Goal: Use online tool/utility: Use online tool/utility

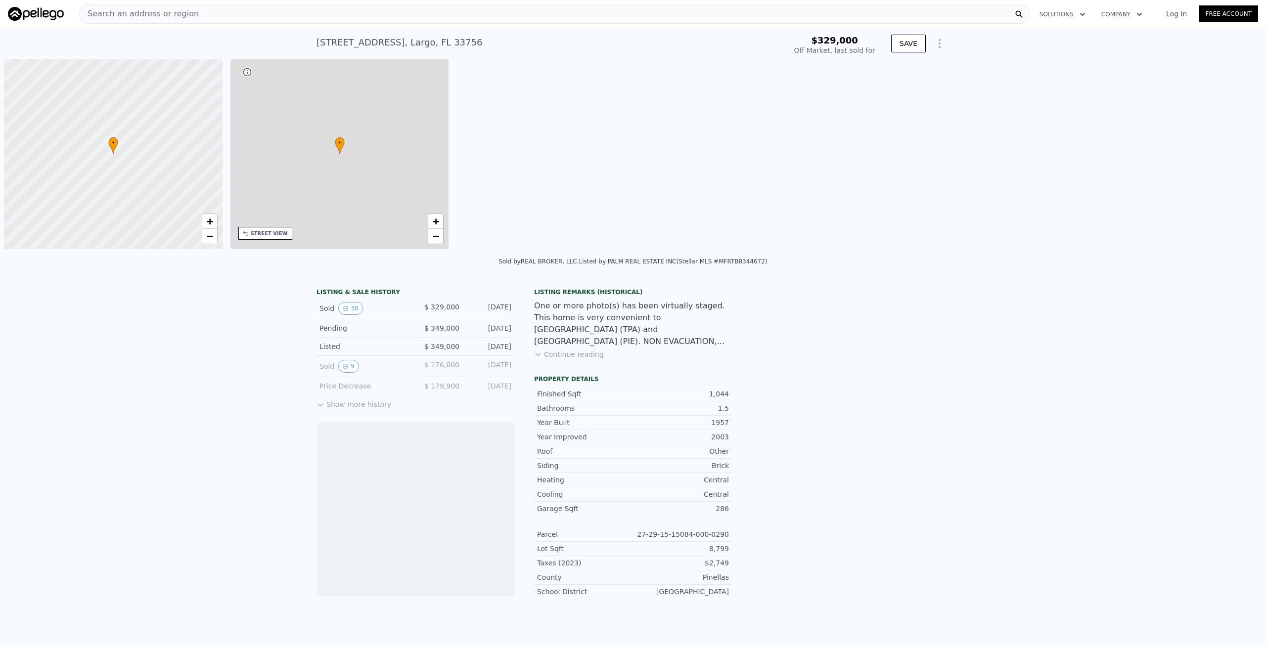
scroll to position [0, 4]
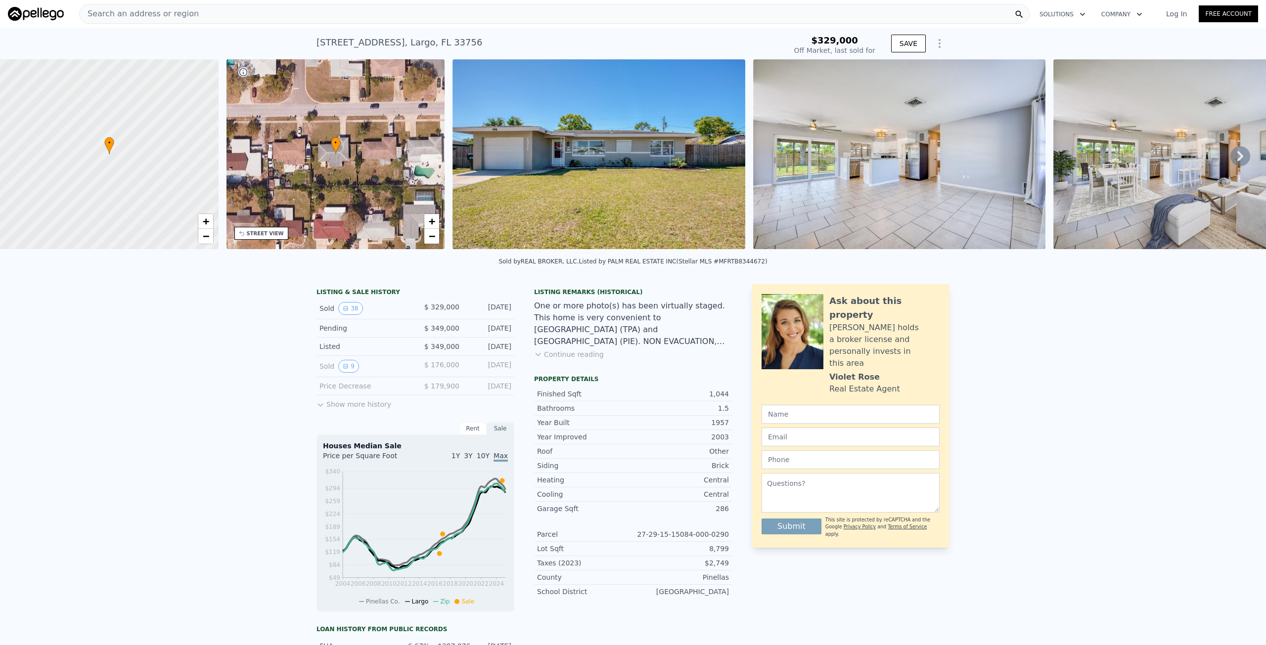
click at [1237, 163] on icon at bounding box center [1240, 156] width 20 height 20
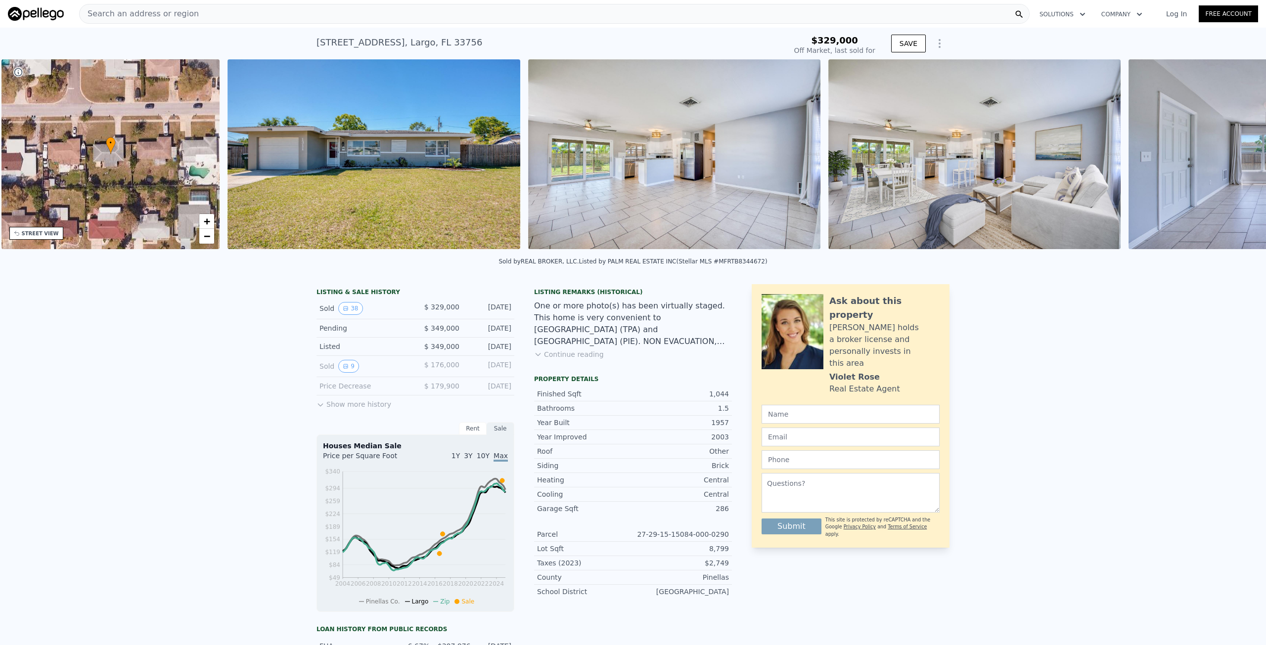
scroll to position [0, 230]
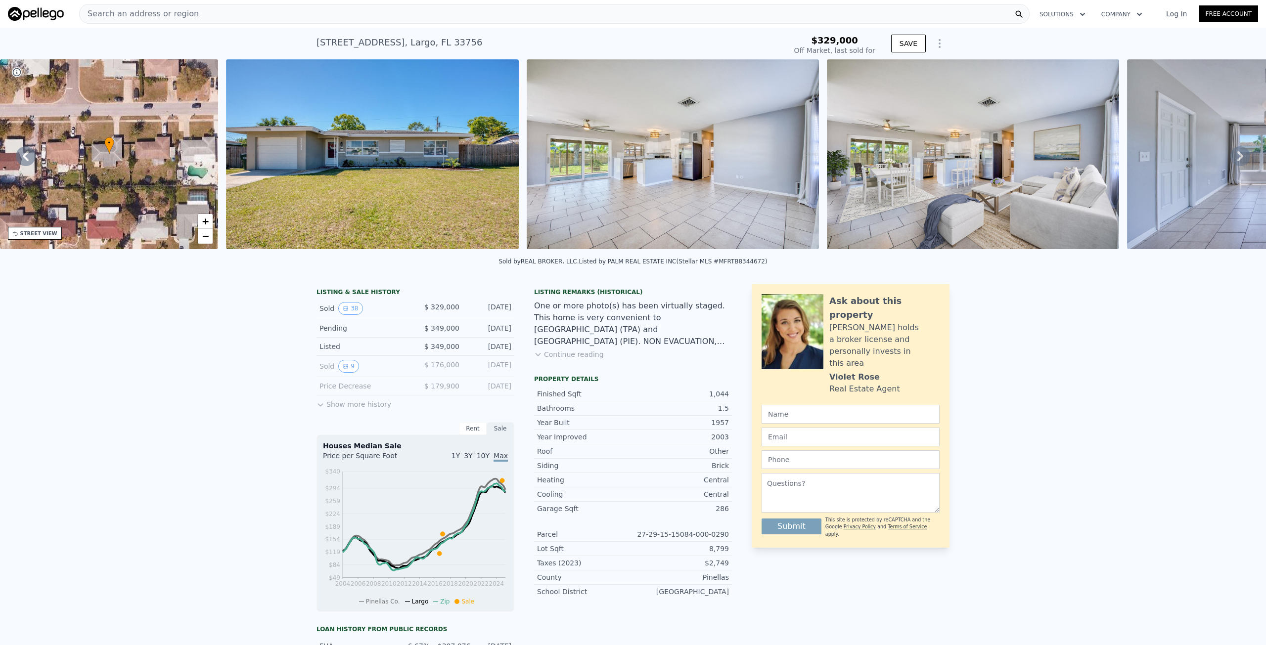
click at [1237, 163] on icon at bounding box center [1240, 156] width 20 height 20
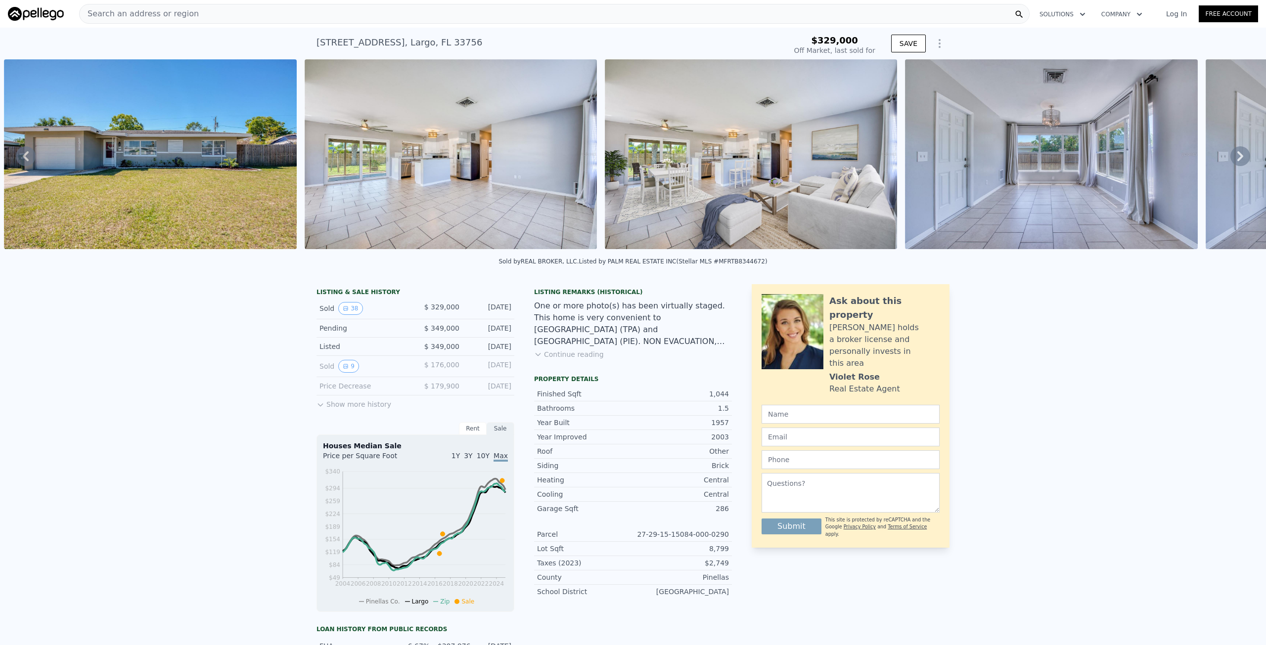
click at [1237, 163] on icon at bounding box center [1240, 156] width 20 height 20
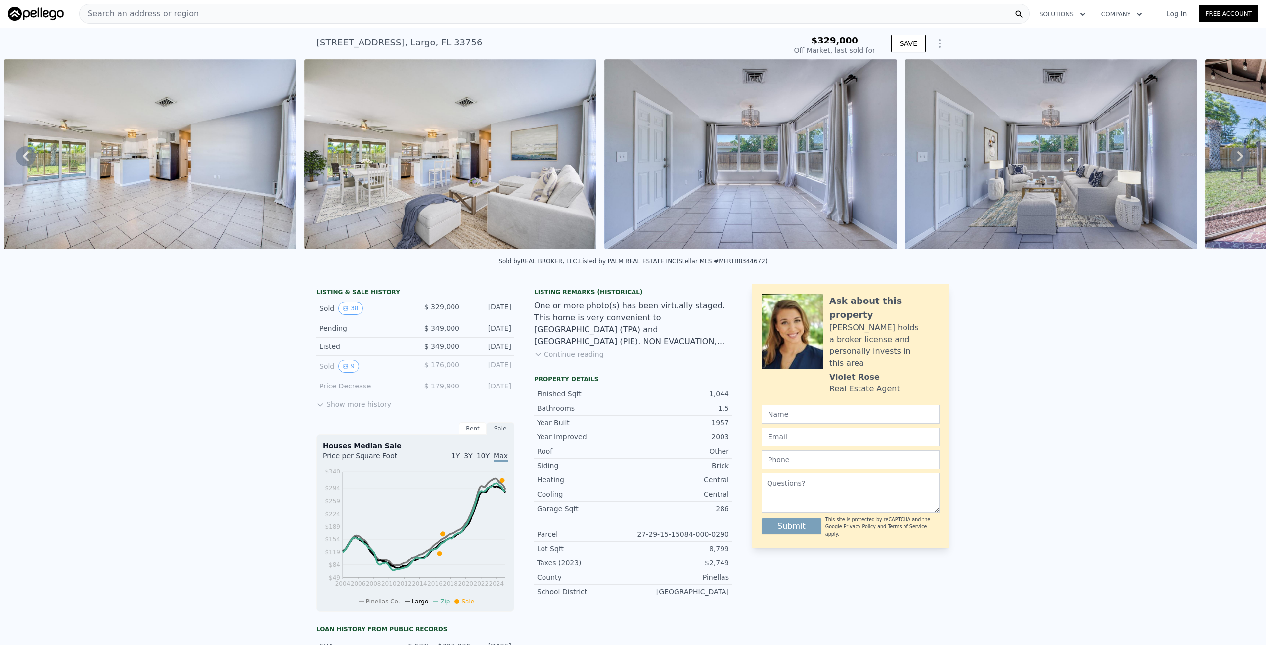
click at [1237, 163] on icon at bounding box center [1240, 156] width 20 height 20
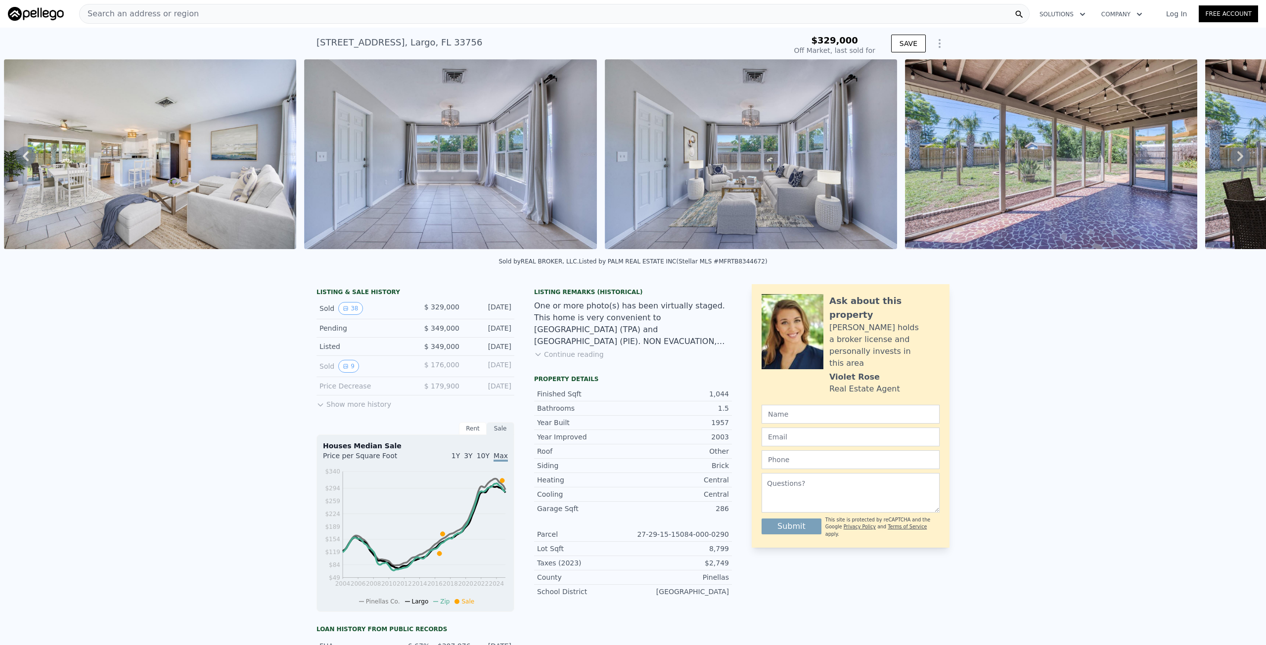
click at [1237, 163] on icon at bounding box center [1240, 156] width 20 height 20
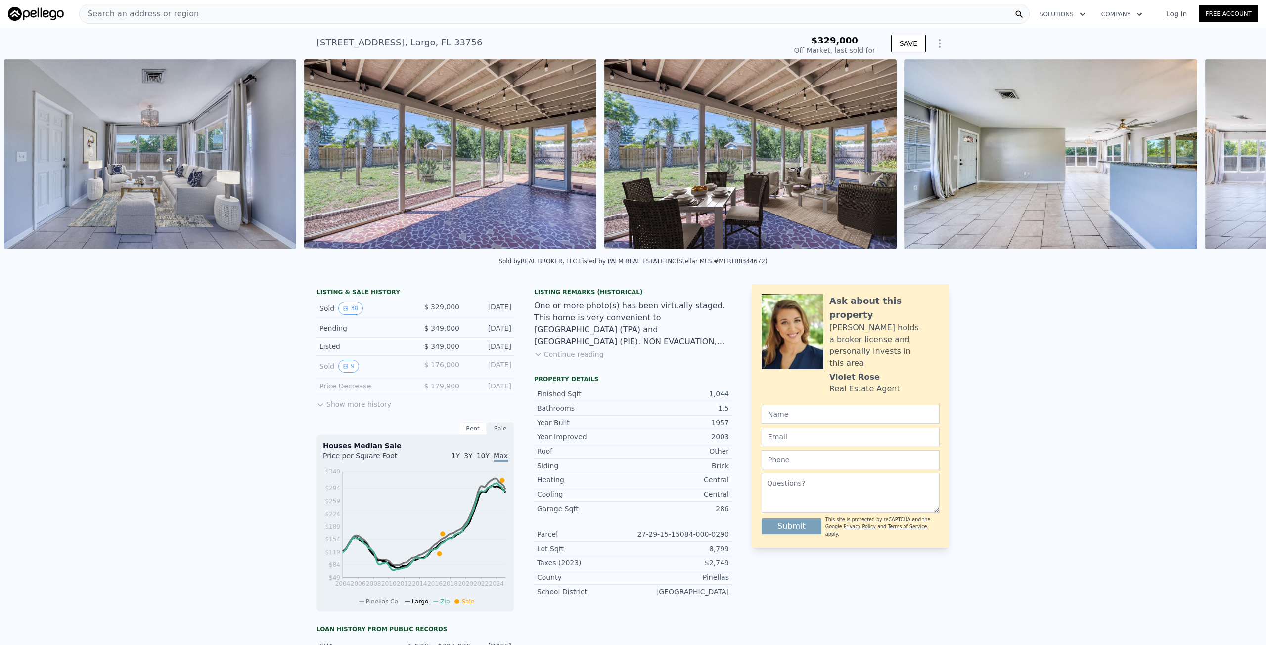
click at [1237, 163] on div "• + − • + − STREET VIEW Loading... SATELLITE VIEW" at bounding box center [633, 155] width 1266 height 193
click at [1237, 163] on icon at bounding box center [1240, 156] width 20 height 20
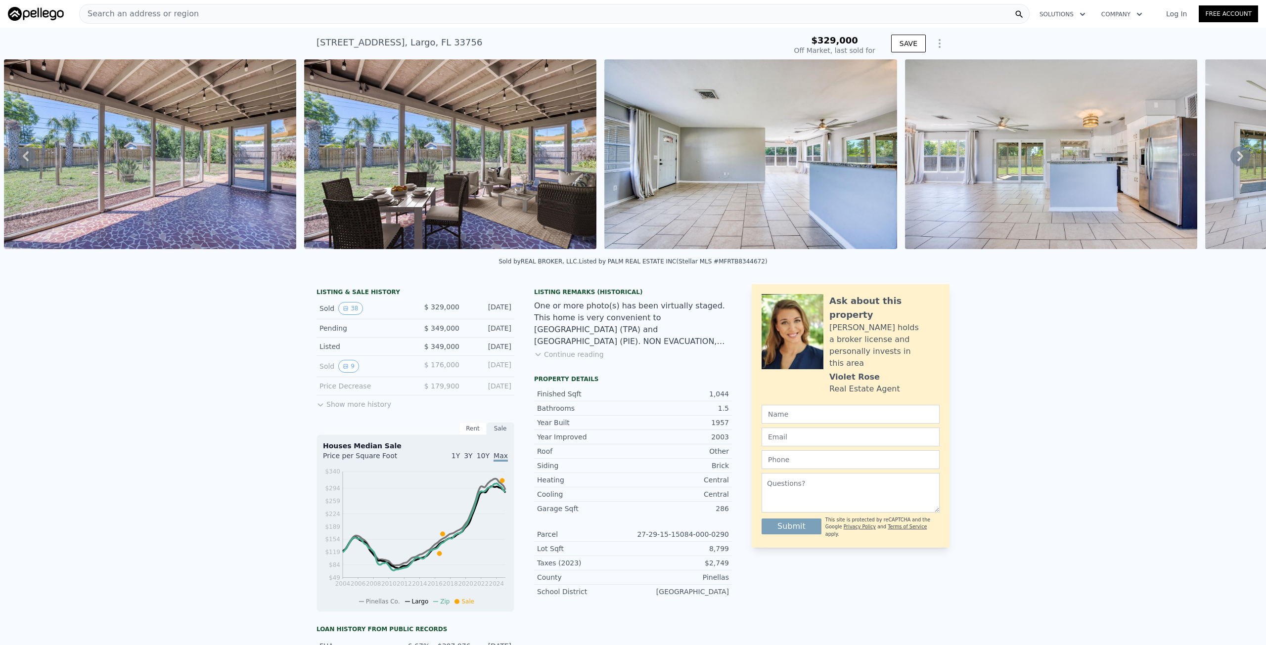
click at [1237, 163] on icon at bounding box center [1240, 156] width 20 height 20
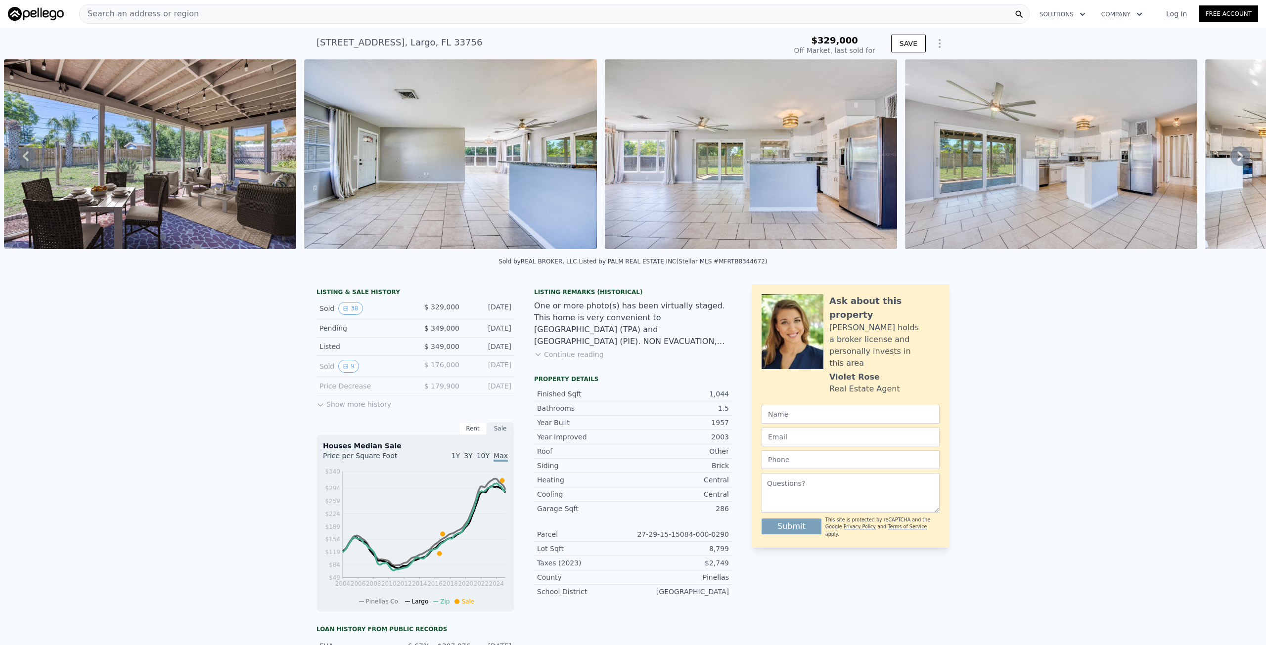
click at [1237, 163] on icon at bounding box center [1240, 156] width 20 height 20
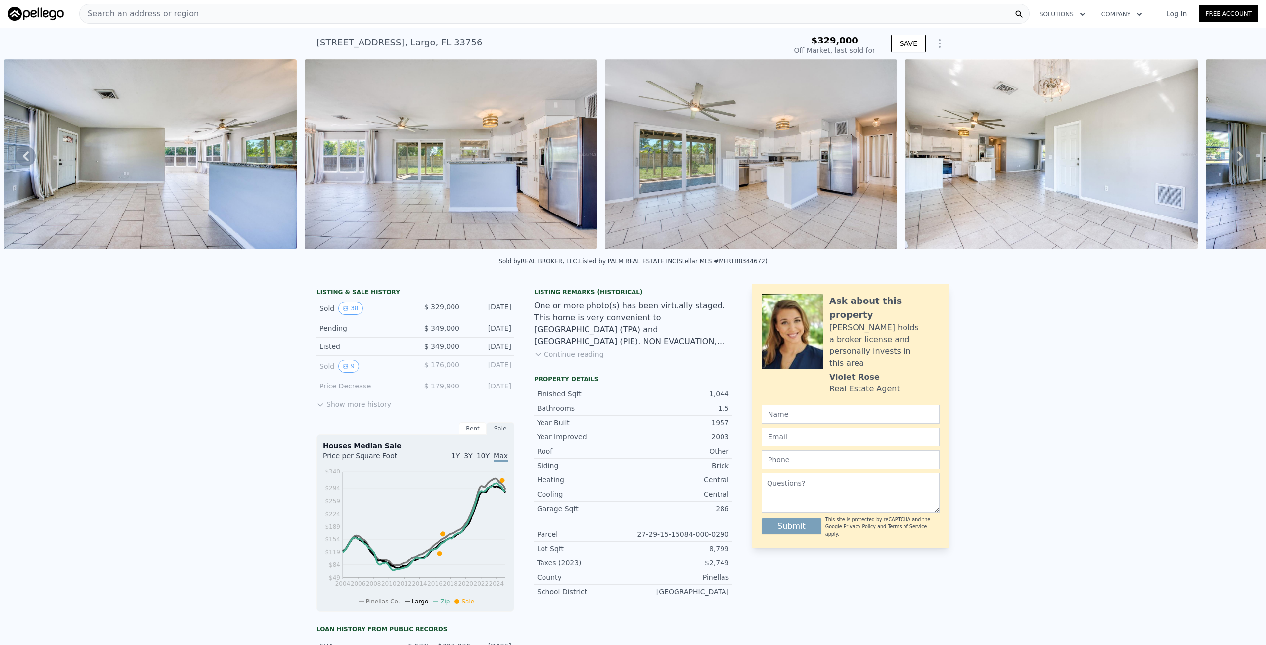
click at [1237, 163] on icon at bounding box center [1240, 156] width 20 height 20
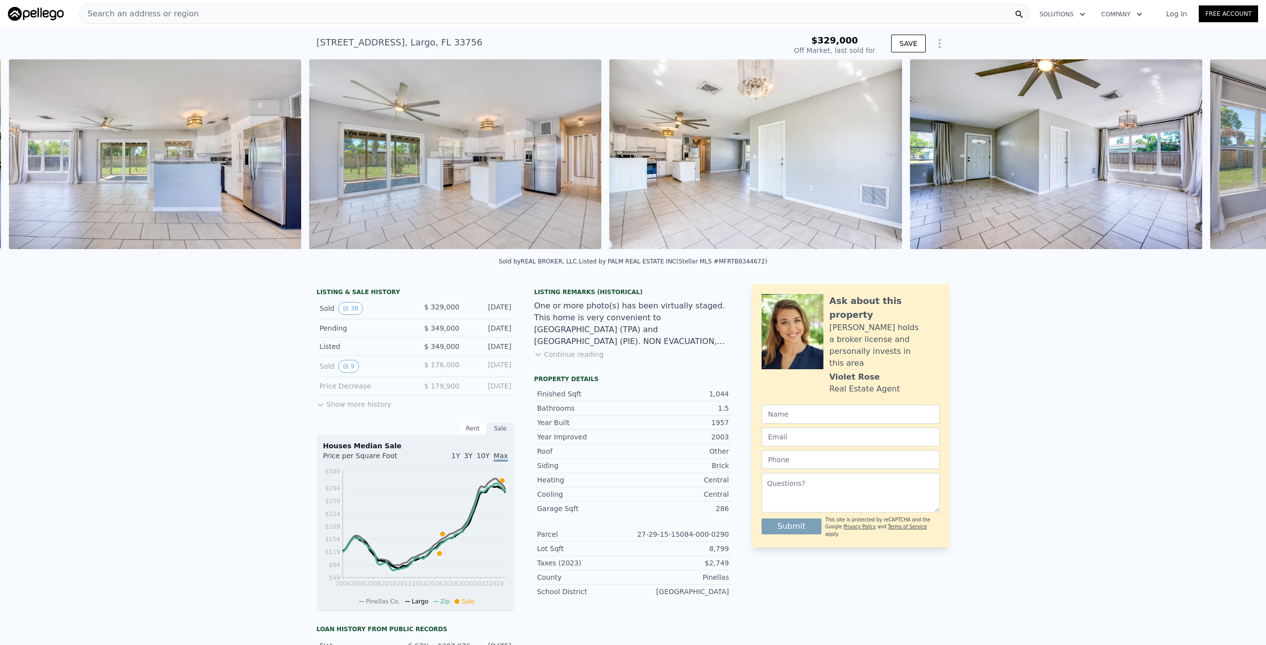
scroll to position [0, 2856]
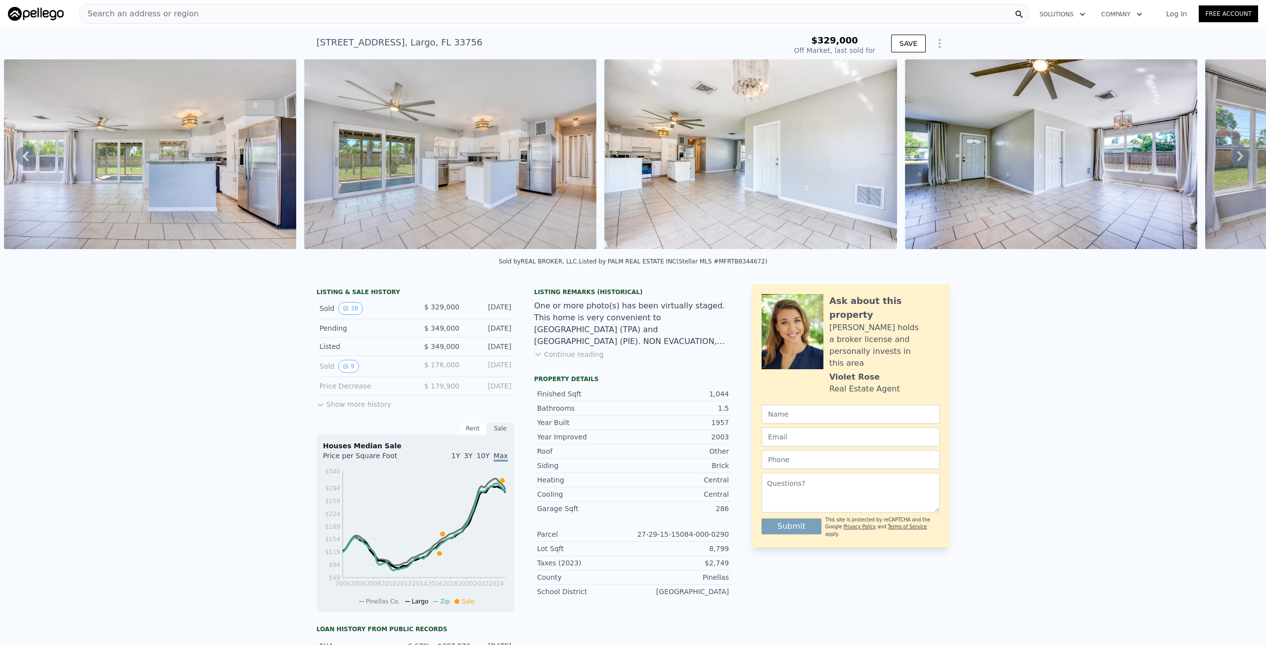
click at [170, 12] on span "Search an address or region" at bounding box center [139, 14] width 119 height 12
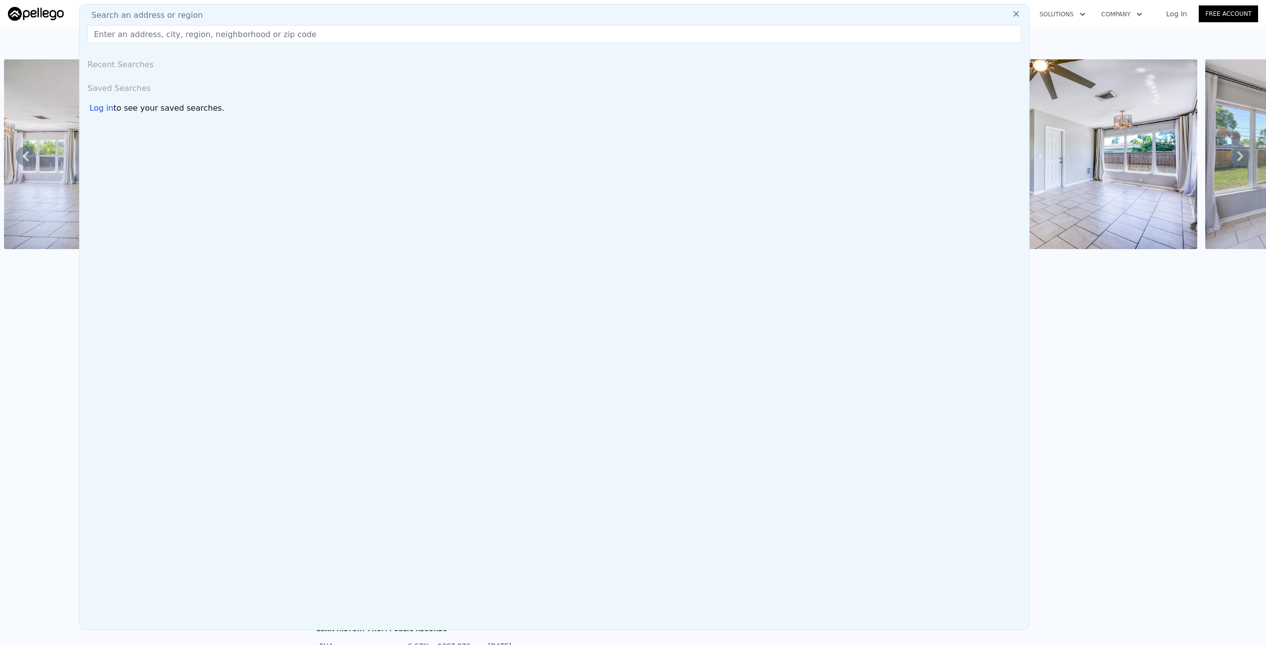
click at [171, 38] on input "text" at bounding box center [555, 34] width 934 height 18
type input "[STREET_ADDRESS]"
type input "$ 370,000"
type input "-$ 288"
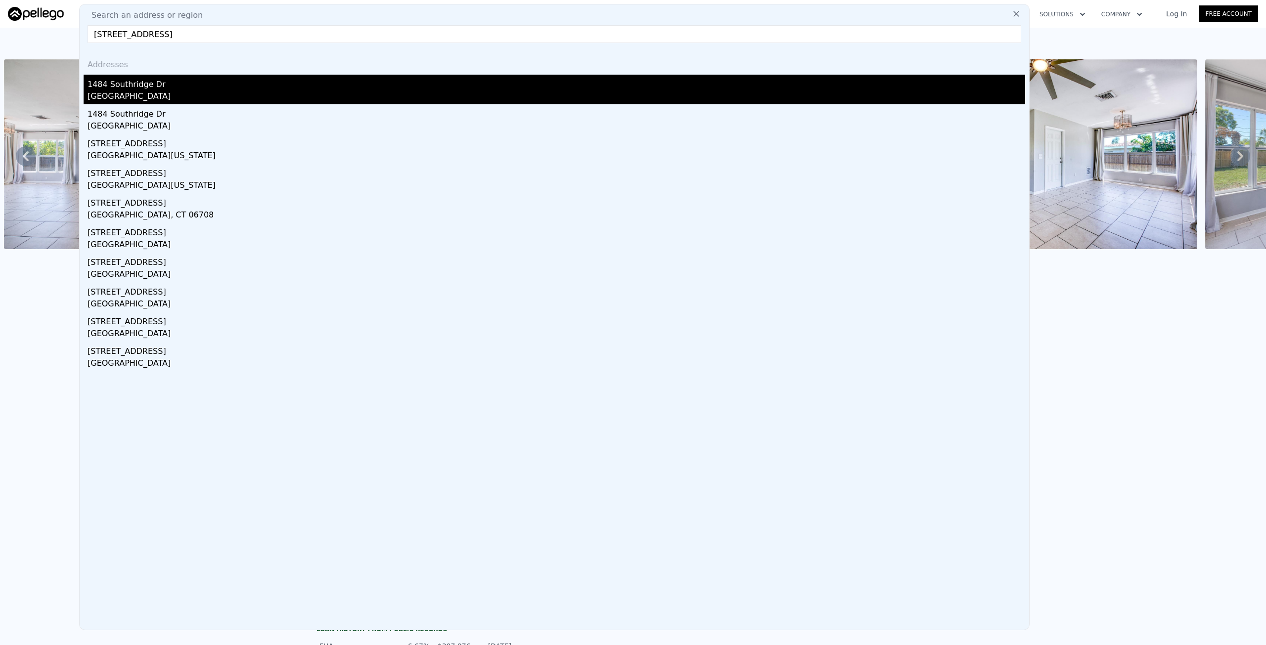
type input "[STREET_ADDRESS]"
click at [161, 87] on div "1484 Southridge Dr" at bounding box center [557, 83] width 938 height 16
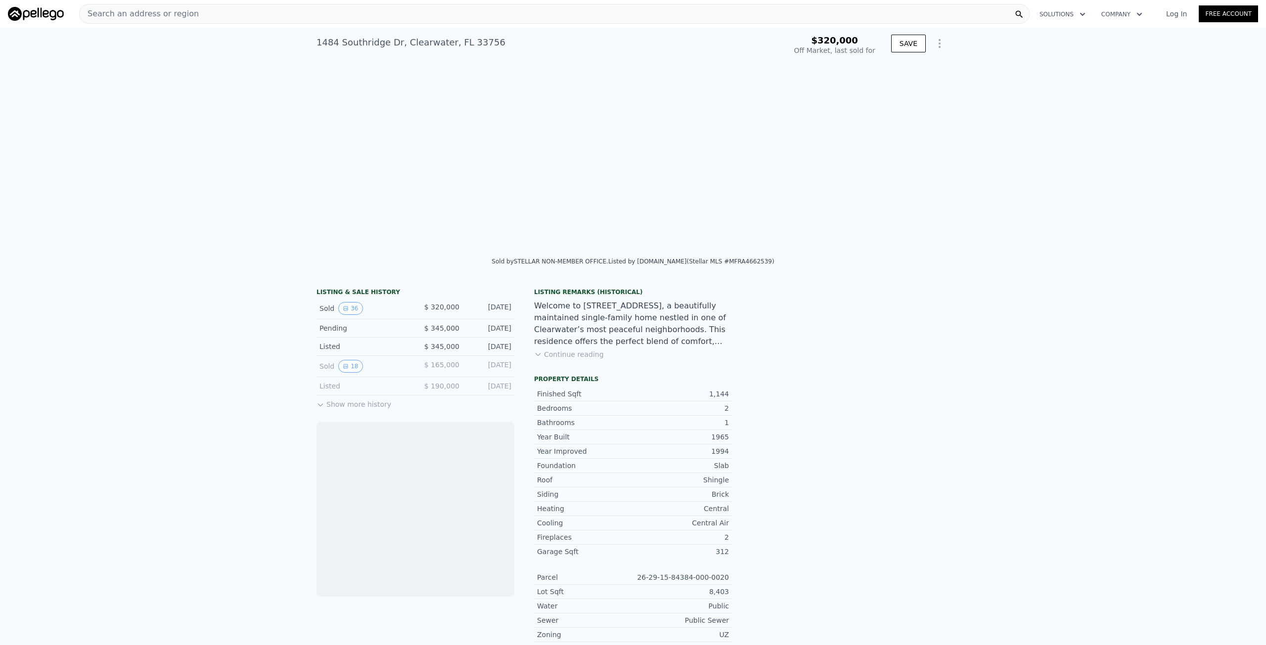
scroll to position [0, 2942]
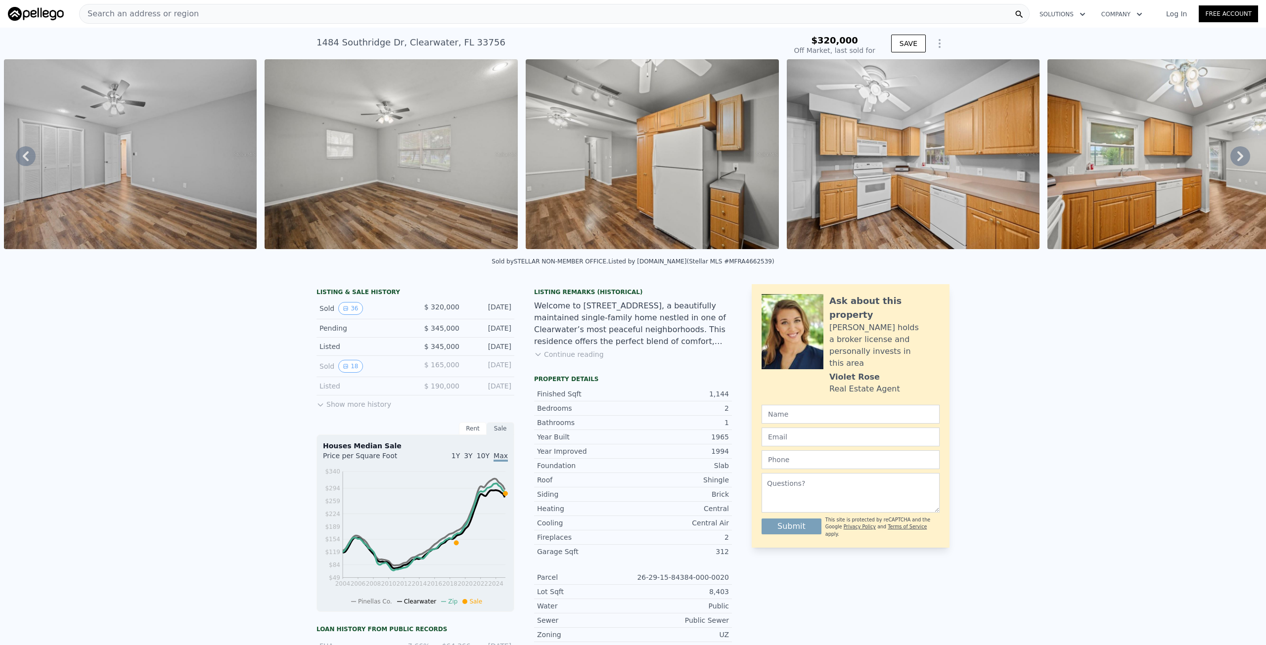
type input "$ 358,000"
type input "-$ 2,545"
click at [1241, 152] on img at bounding box center [1174, 154] width 253 height 190
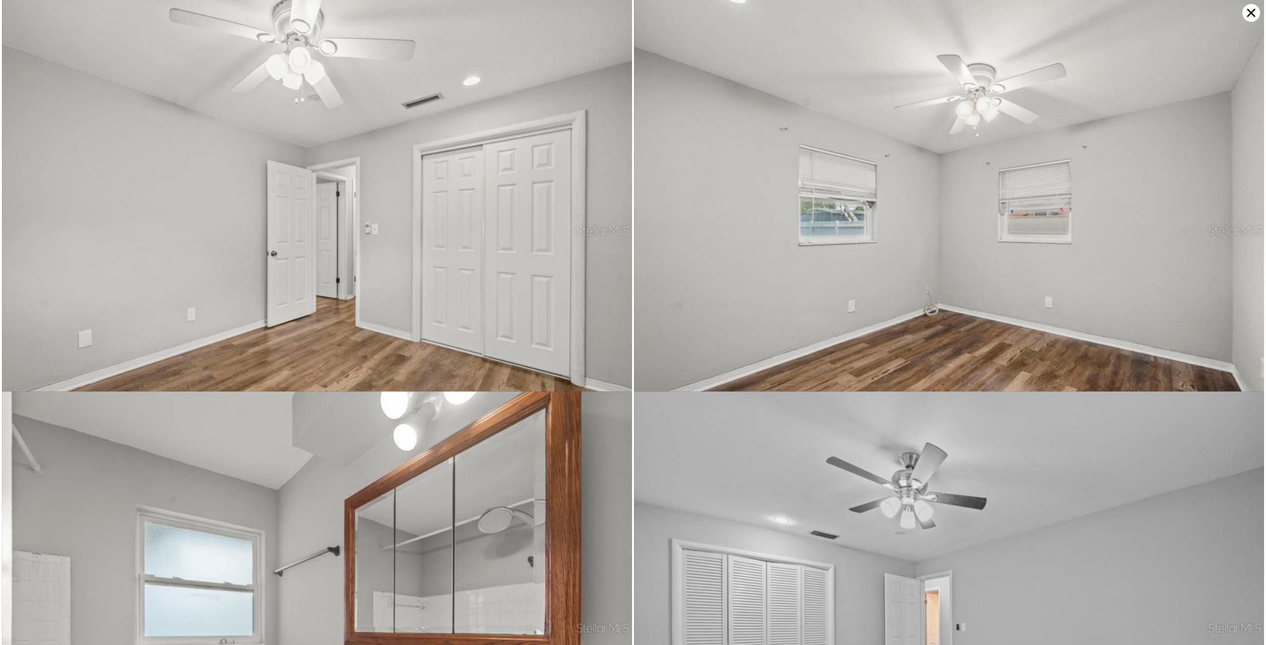
scroll to position [2783, 0]
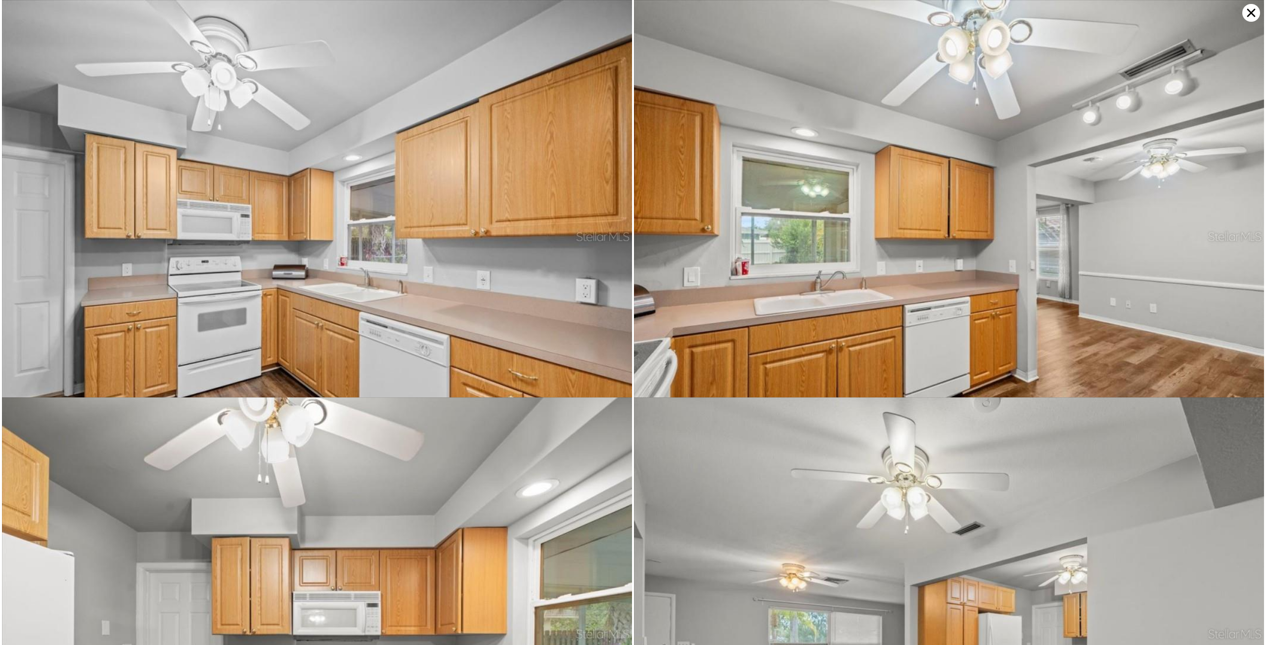
click at [1250, 16] on icon at bounding box center [1251, 13] width 18 height 18
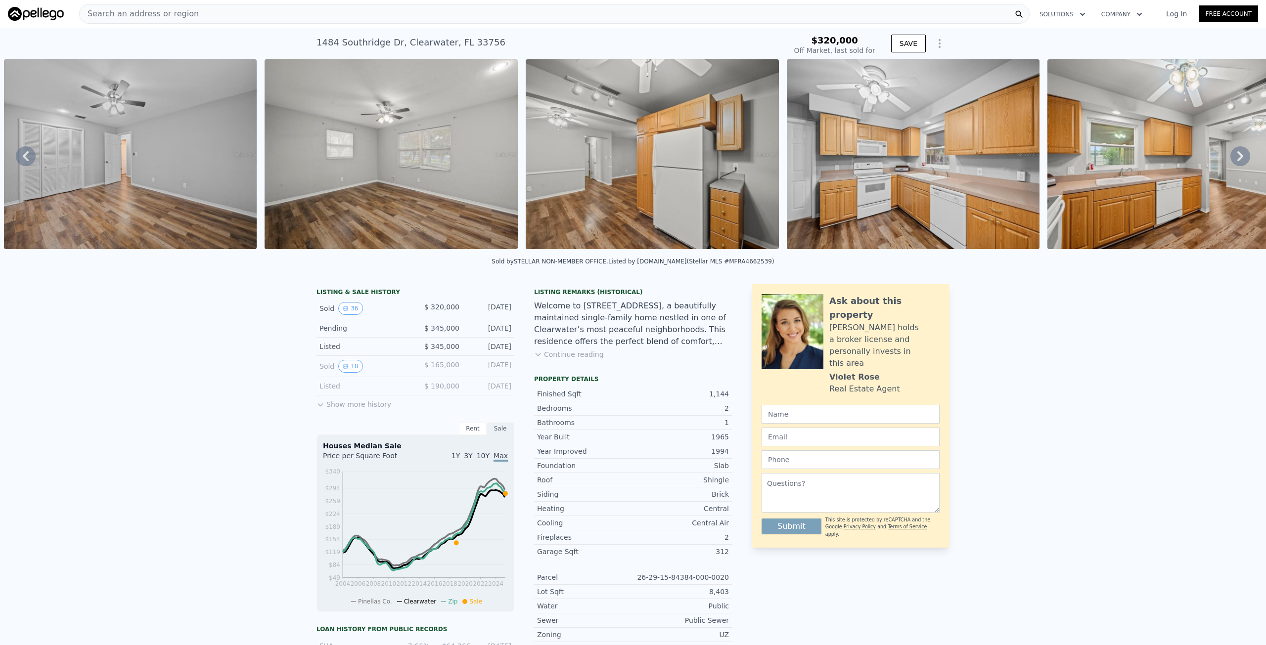
click at [1237, 161] on icon at bounding box center [1240, 156] width 6 height 10
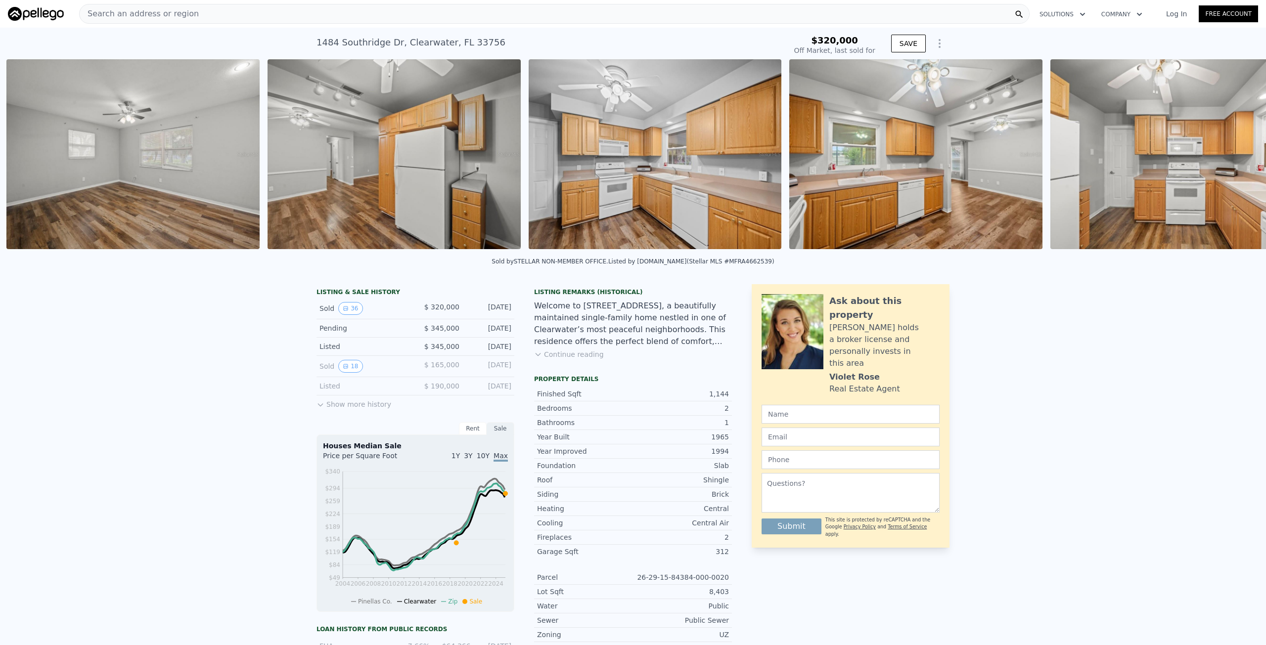
scroll to position [0, 3203]
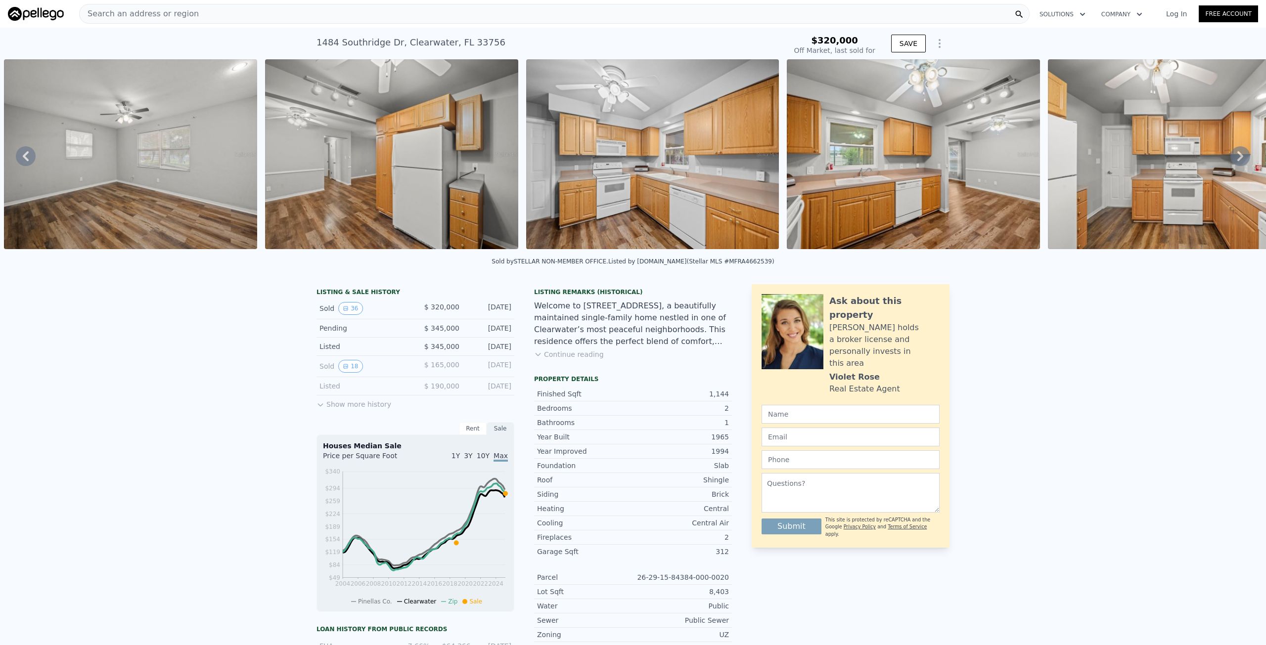
click at [304, 9] on div "Search an address or region" at bounding box center [554, 14] width 951 height 20
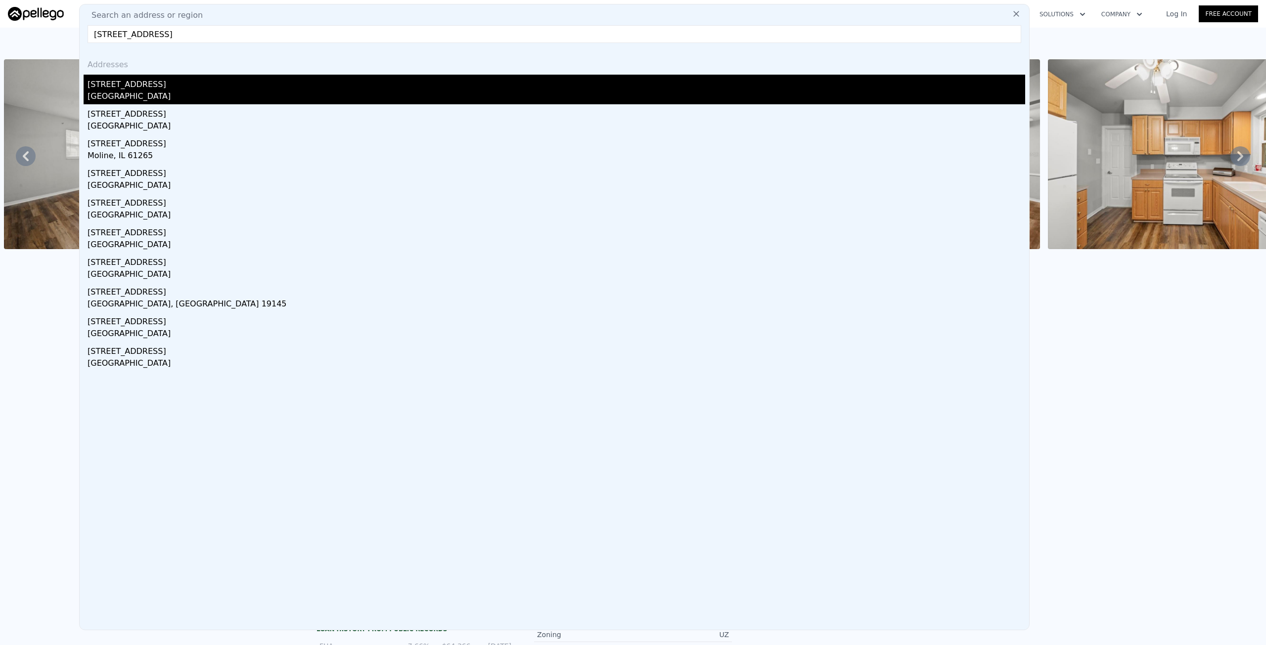
type input "[STREET_ADDRESS]"
click at [142, 91] on div "[GEOGRAPHIC_DATA]" at bounding box center [557, 98] width 938 height 14
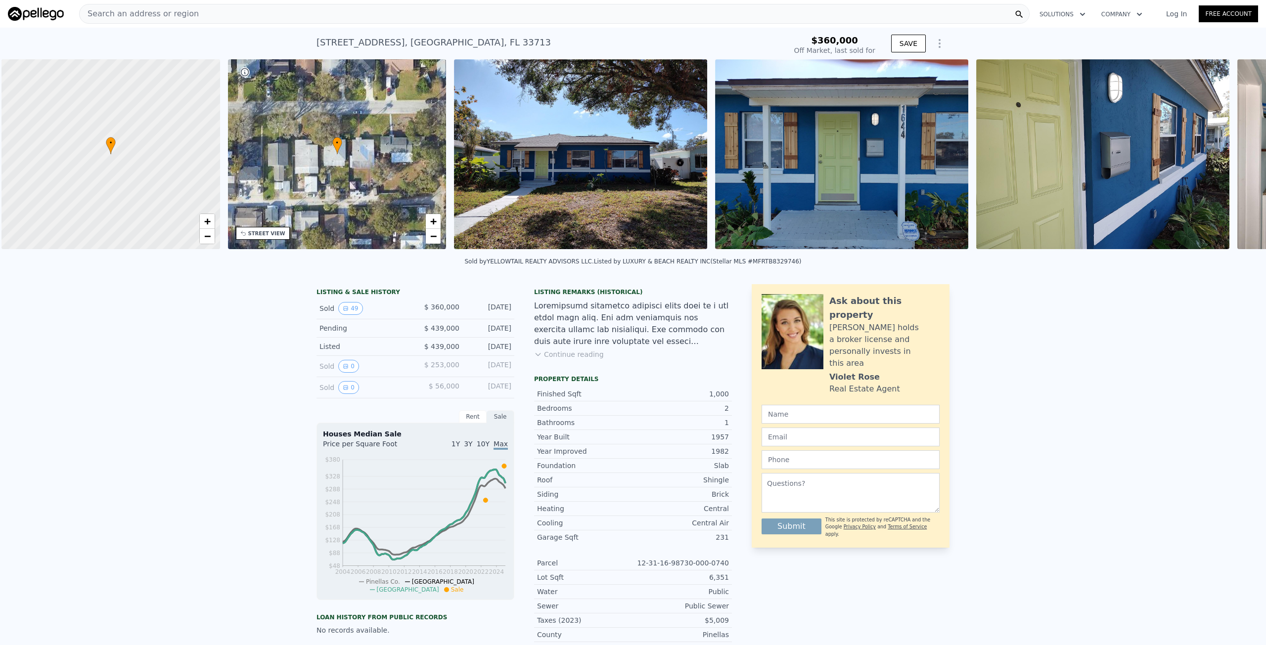
scroll to position [0, 4]
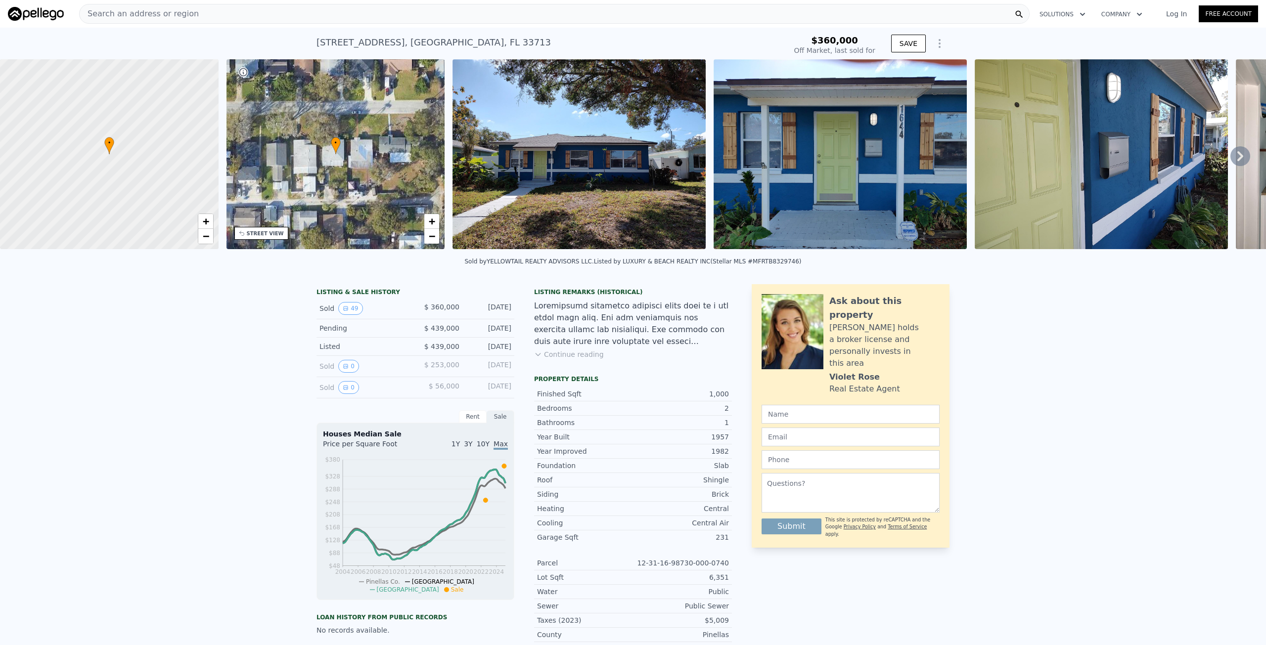
click at [180, 9] on span "Search an address or region" at bounding box center [139, 14] width 119 height 12
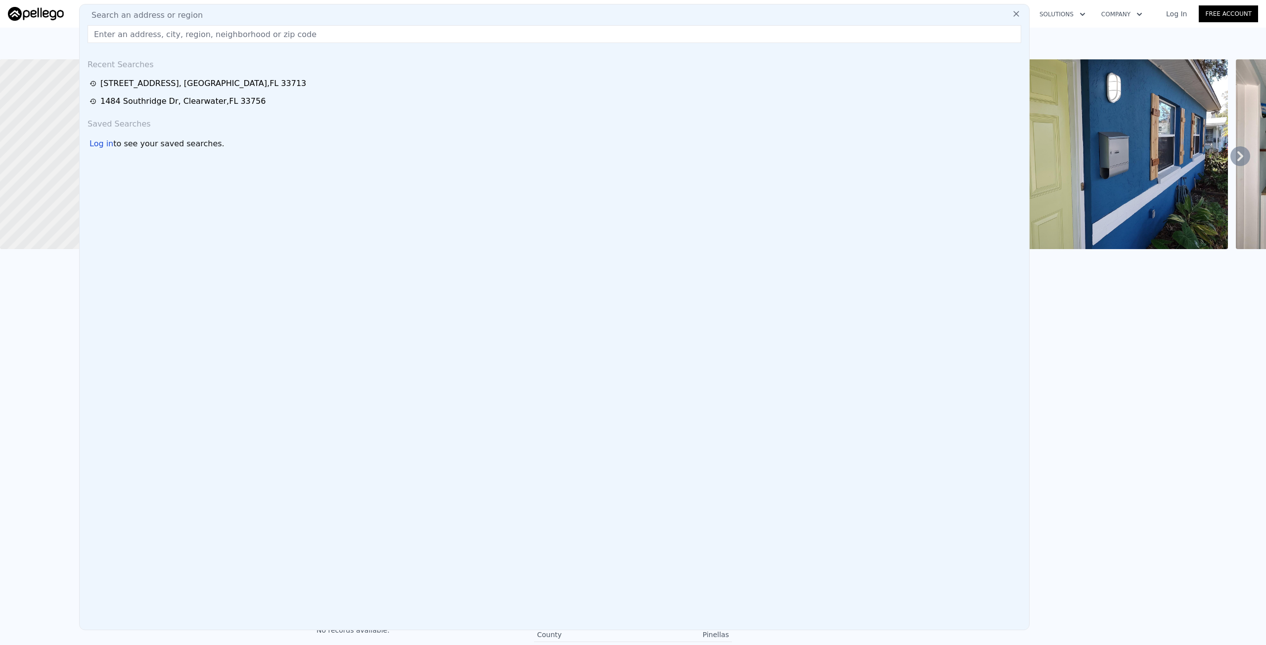
type input "[STREET_ADDRESS]"
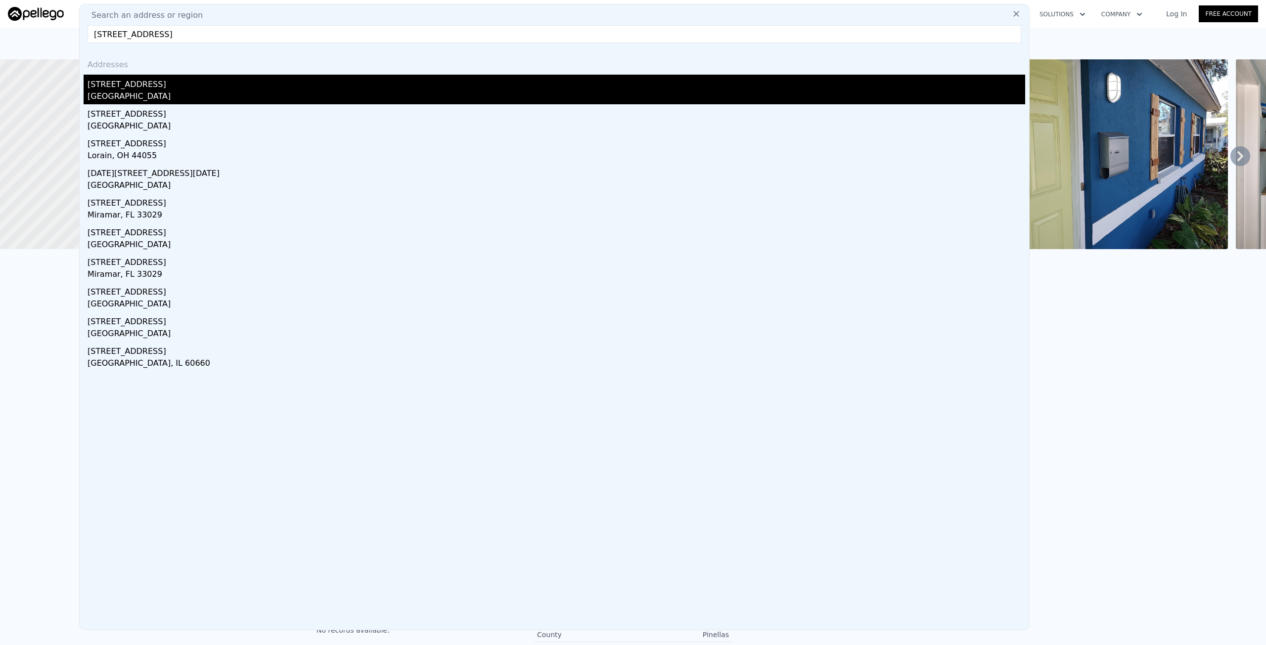
type input "$ 426,000"
type input "$ 15,693"
type input "[STREET_ADDRESS]"
click at [170, 83] on div "[STREET_ADDRESS]" at bounding box center [557, 83] width 938 height 16
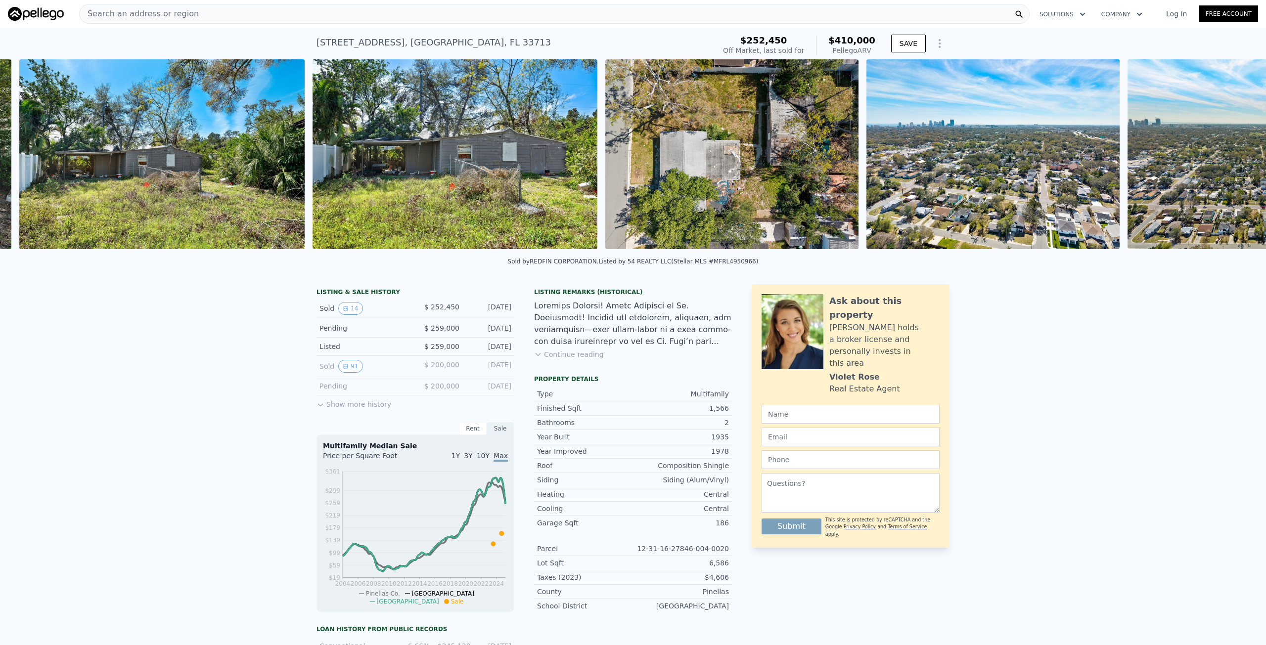
scroll to position [0, 1854]
